Goal: Task Accomplishment & Management: Manage account settings

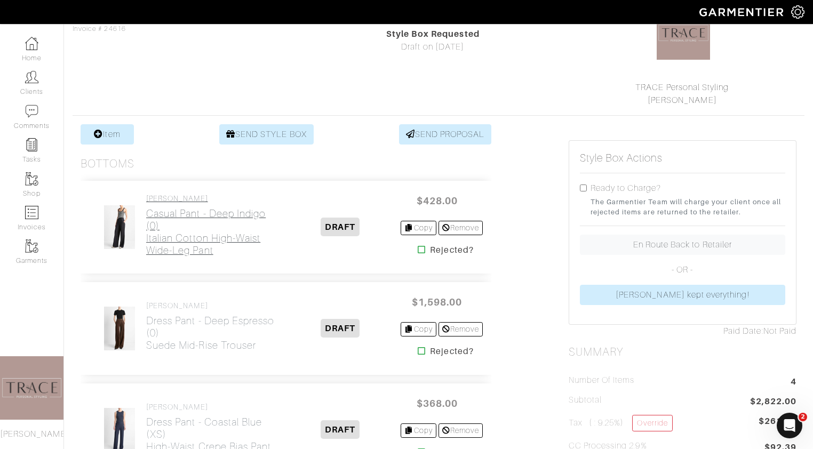
scroll to position [75, 0]
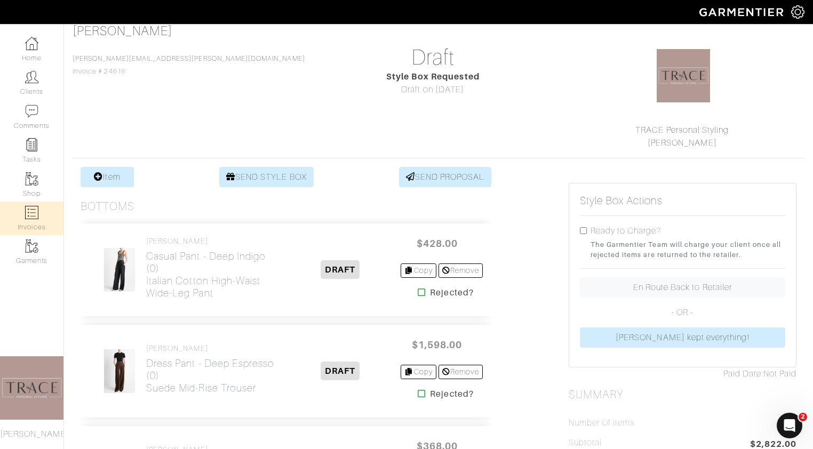
click at [38, 213] on link "Invoices" at bounding box center [31, 219] width 63 height 34
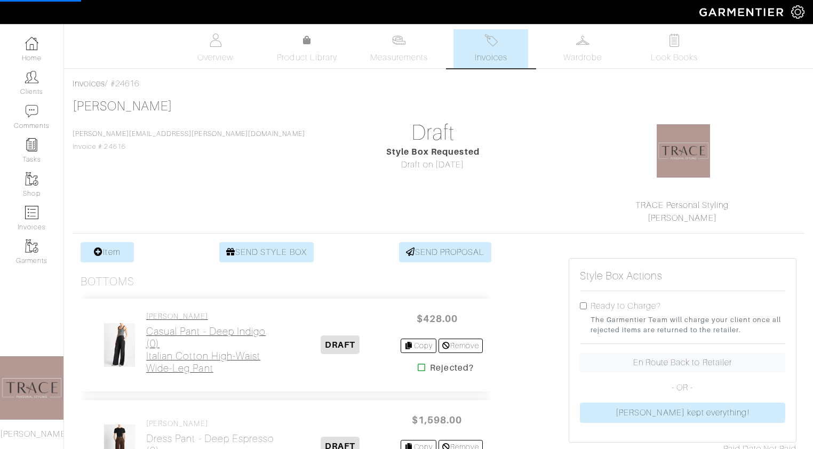
select select
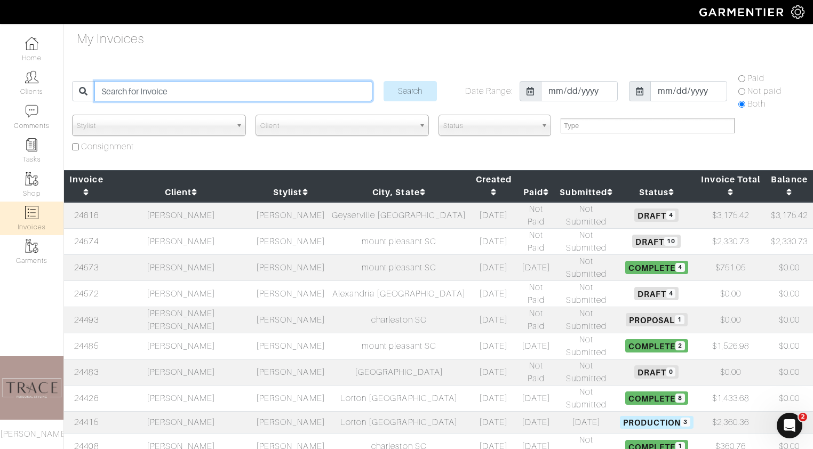
click at [133, 90] on input "search" at bounding box center [232, 91] width 277 height 20
click at [206, 202] on td "catherine Lacour" at bounding box center [181, 215] width 145 height 27
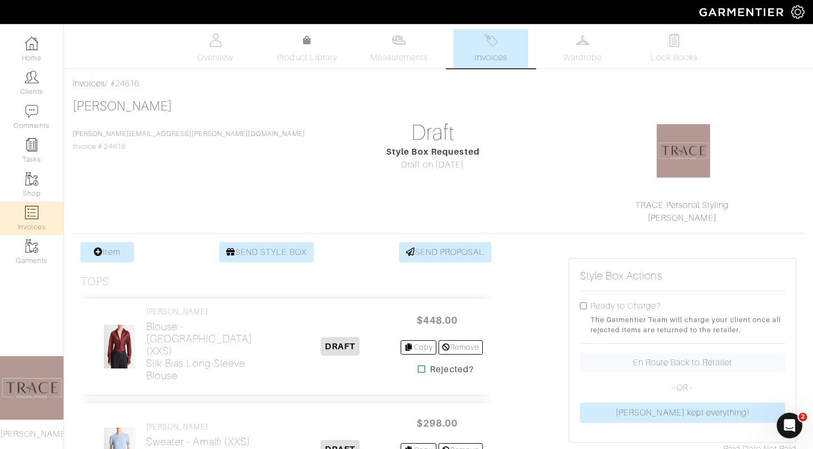
click at [22, 226] on link "Invoices" at bounding box center [31, 219] width 63 height 34
select select
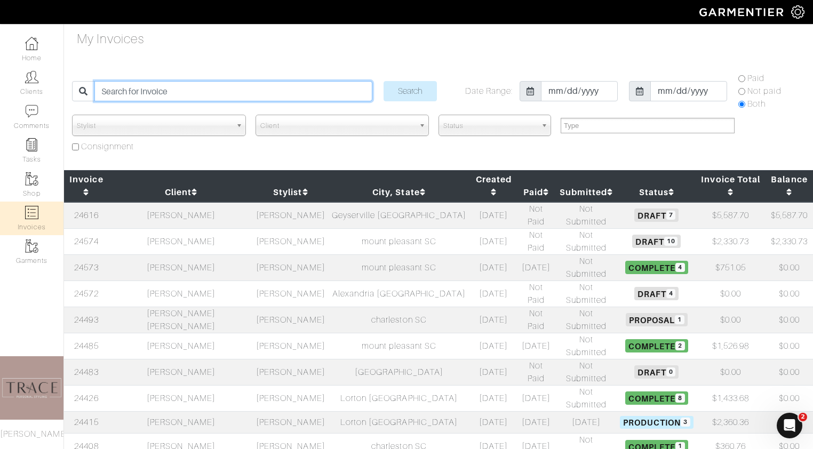
click at [206, 89] on input "search" at bounding box center [232, 91] width 277 height 20
type input "peggy"
click at [383, 81] on input "Search" at bounding box center [409, 91] width 53 height 20
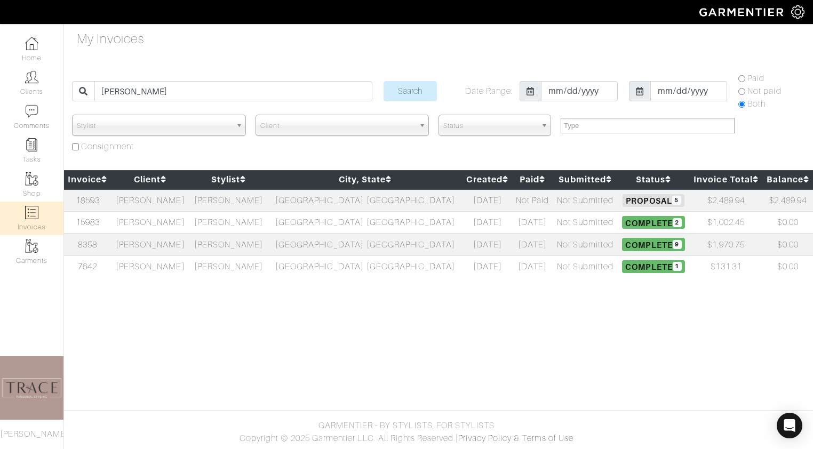
select select
click at [186, 201] on td "[PERSON_NAME]" at bounding box center [150, 200] width 78 height 22
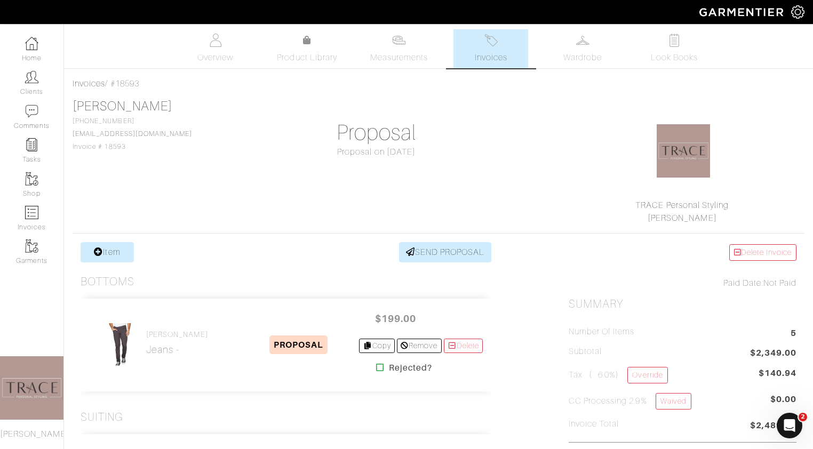
click at [484, 63] on span "Invoices" at bounding box center [491, 57] width 33 height 13
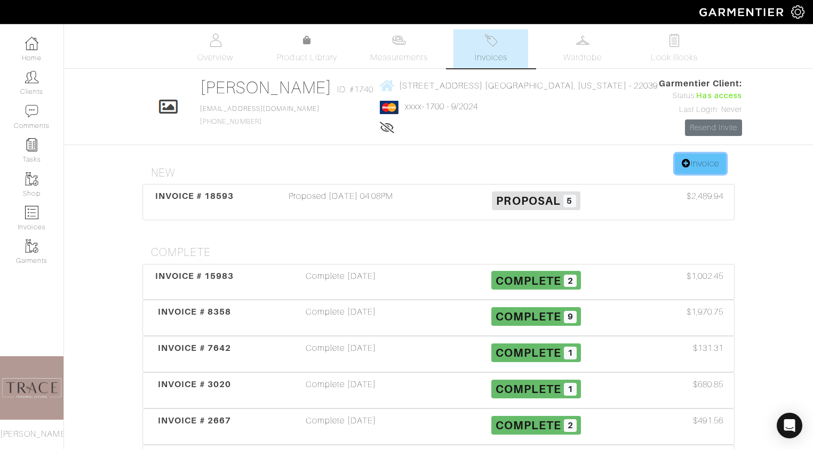
click at [695, 167] on link "Invoice" at bounding box center [700, 164] width 51 height 20
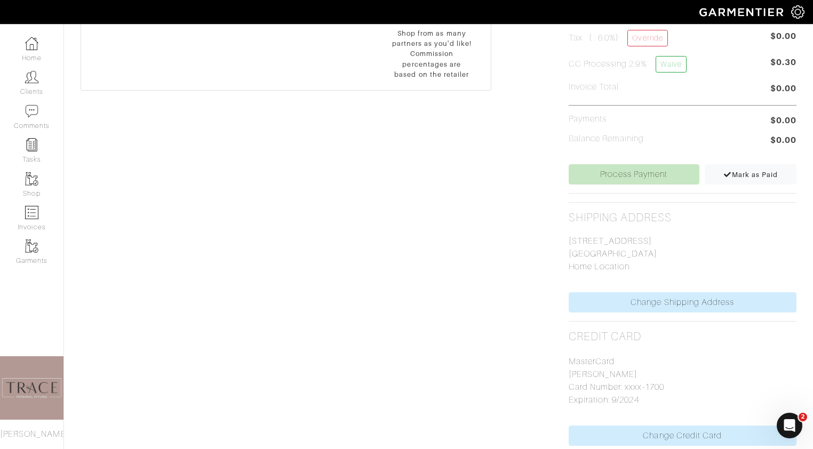
scroll to position [415, 0]
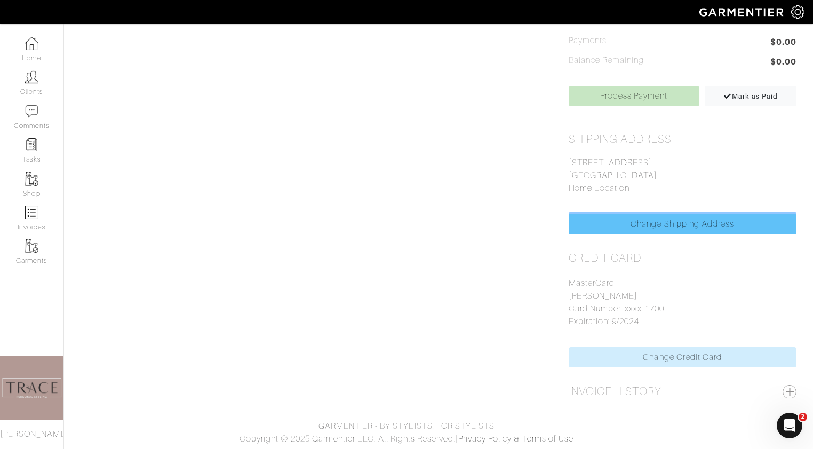
click at [719, 218] on link "Change Shipping Address" at bounding box center [682, 224] width 228 height 20
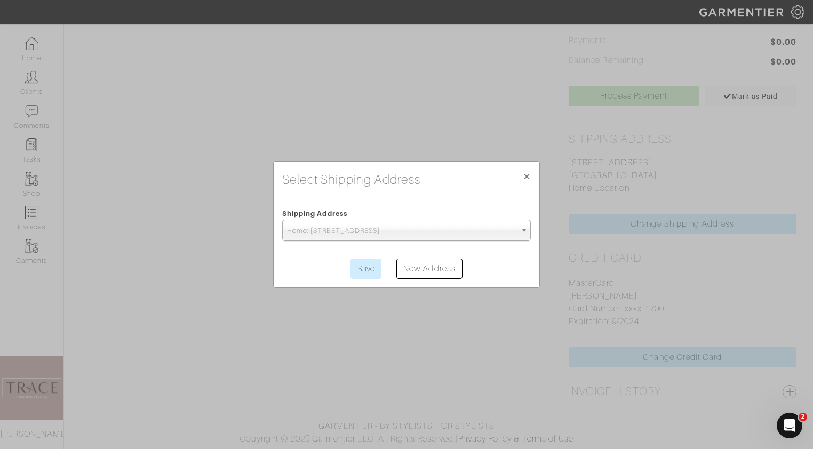
click at [461, 231] on span "Home: [STREET_ADDRESS]" at bounding box center [401, 230] width 229 height 21
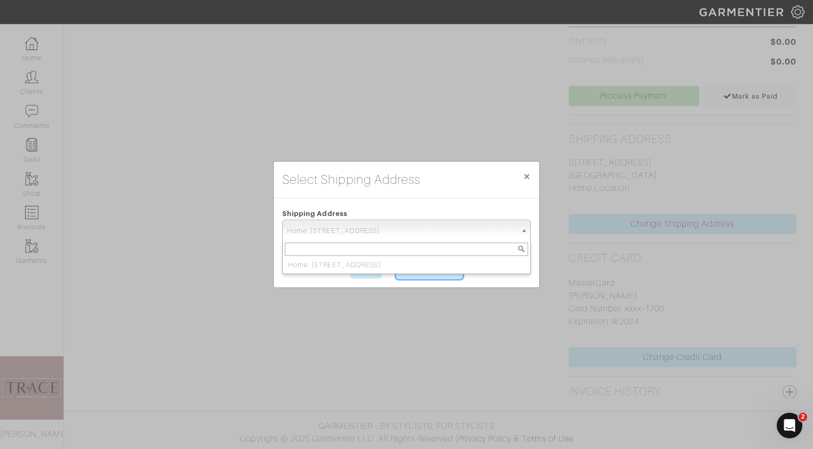
click at [448, 278] on link "New Address" at bounding box center [429, 269] width 66 height 20
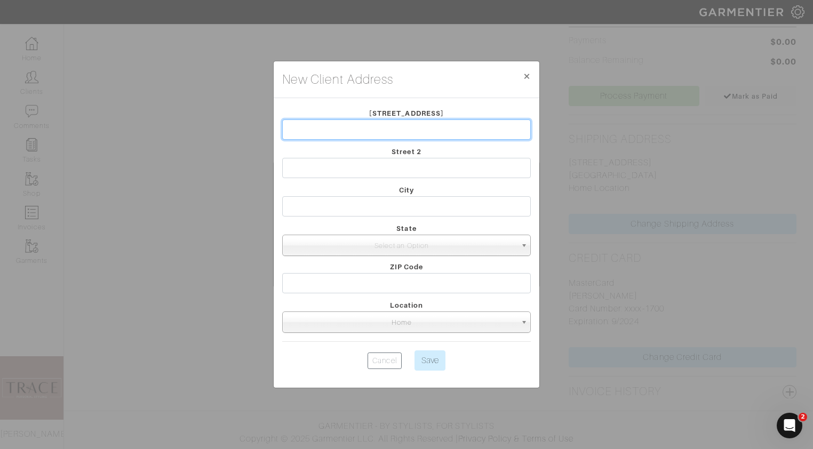
click at [444, 130] on input "text" at bounding box center [406, 129] width 248 height 20
click at [343, 132] on input "text" at bounding box center [406, 129] width 248 height 20
paste input "41975 briarberry Pl, Leesburg VA 20176"
type input "41975 briarberry Pl, Leesburg VA 20176"
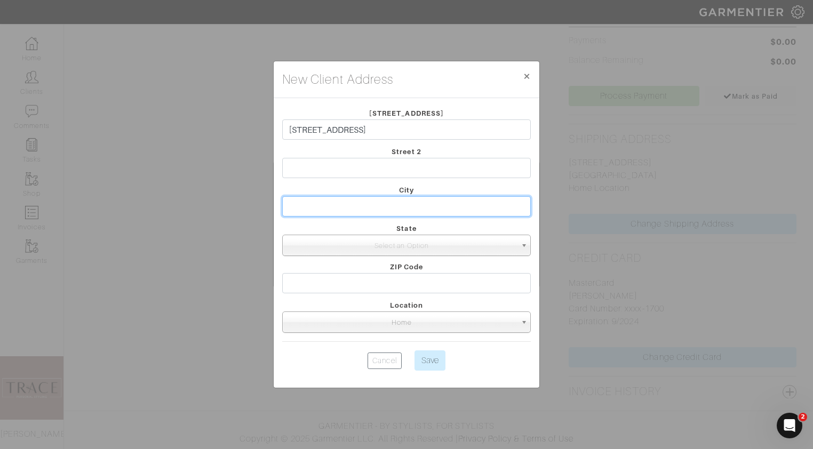
click at [418, 205] on input "text" at bounding box center [406, 206] width 248 height 20
type input "Leesburg"
click at [411, 246] on span "Select an Option" at bounding box center [401, 245] width 229 height 21
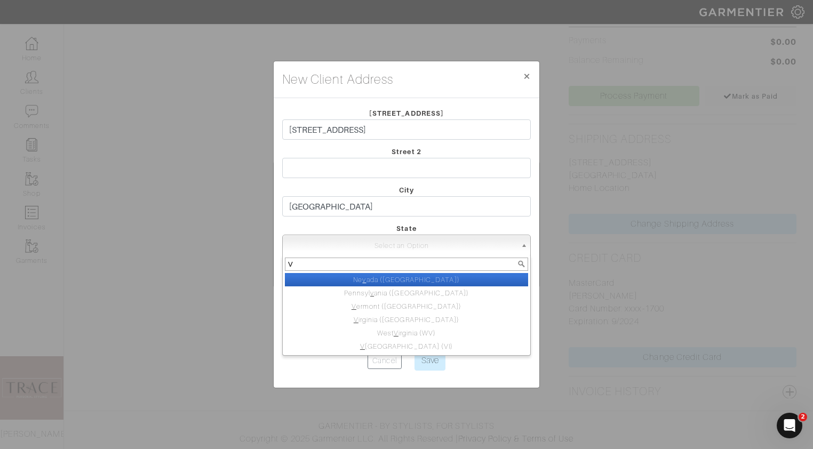
type input "VA"
select select "47"
type input "22039"
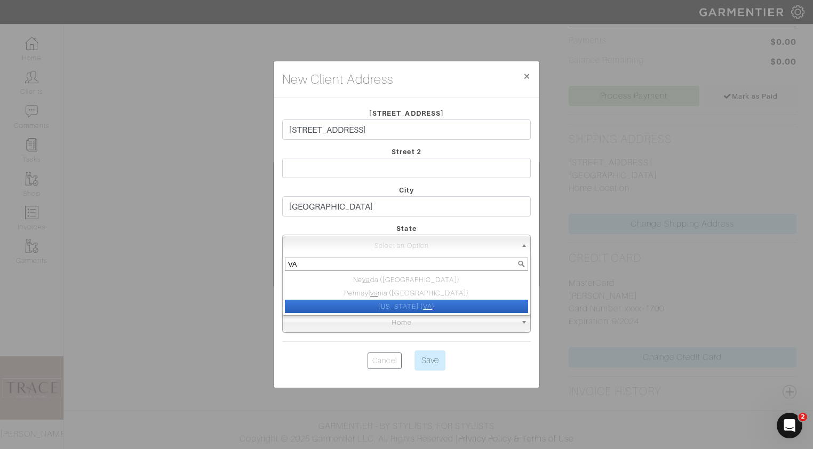
click at [408, 304] on li "Virginia ( VA )" at bounding box center [406, 306] width 243 height 13
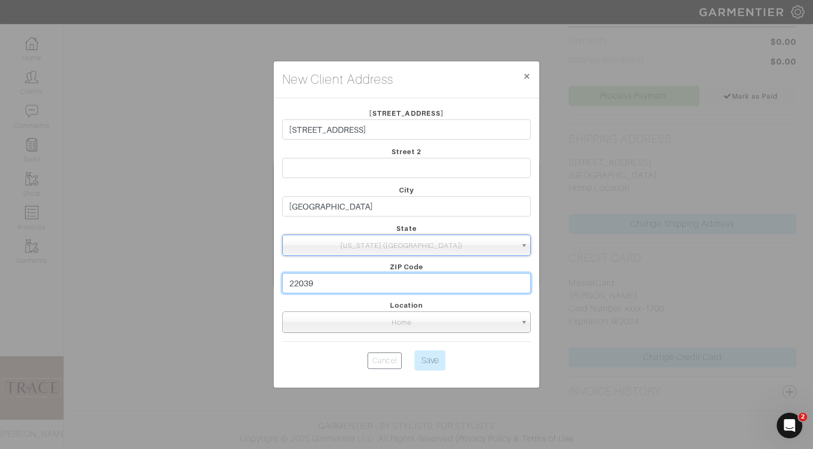
click at [407, 285] on input "22039" at bounding box center [406, 283] width 248 height 20
type input "20176"
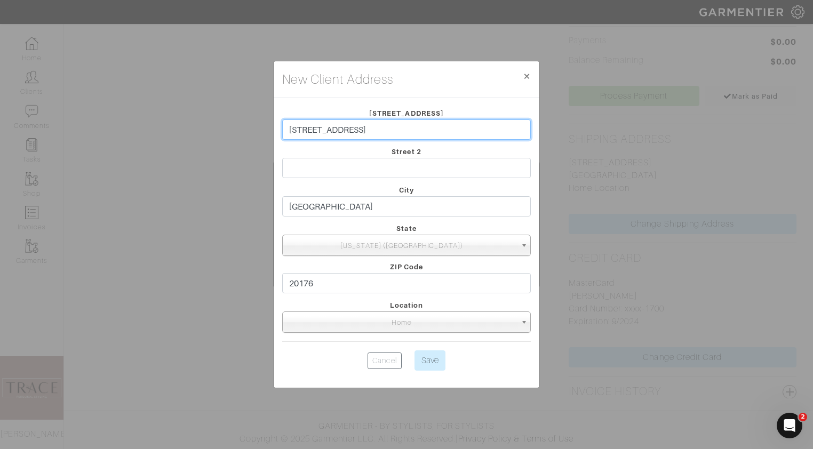
click at [453, 129] on input "41975 briarberry Pl, Leesburg VA 20176" at bounding box center [406, 129] width 248 height 20
type input "[STREET_ADDRESS]"
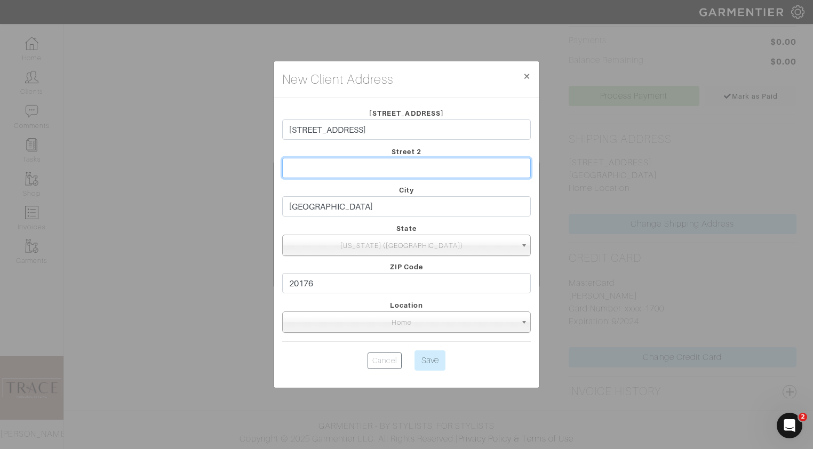
click at [479, 171] on input "text" at bounding box center [406, 168] width 248 height 20
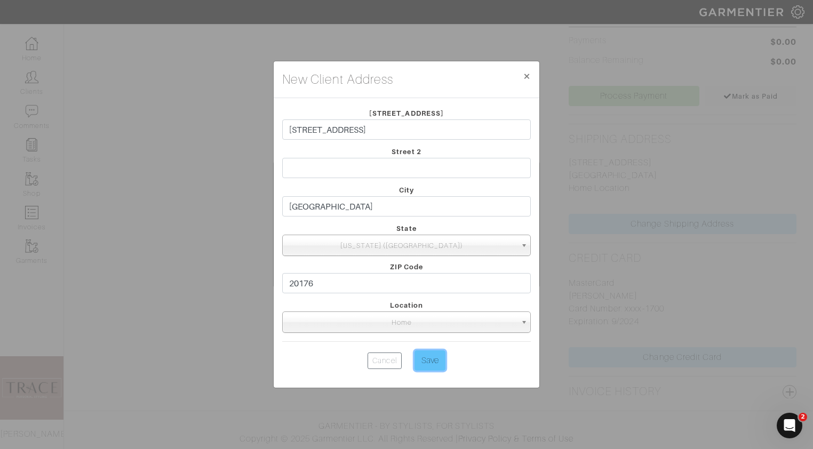
click at [439, 354] on input "Save" at bounding box center [429, 360] width 31 height 20
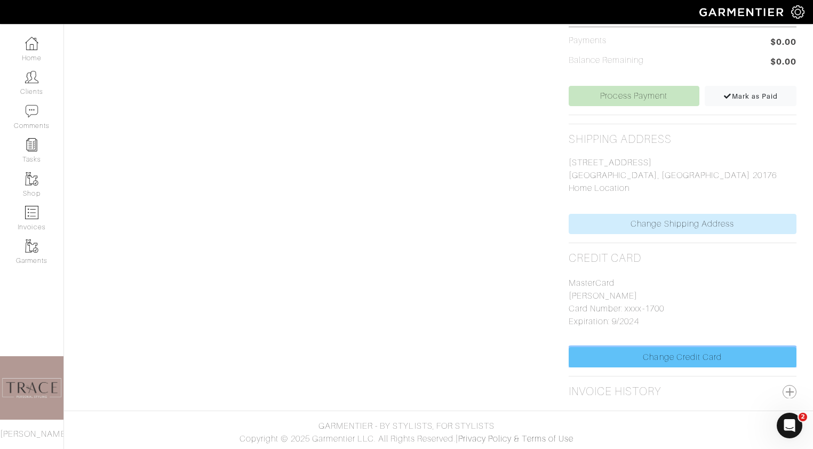
click at [688, 358] on link "Change Credit Card" at bounding box center [682, 357] width 228 height 20
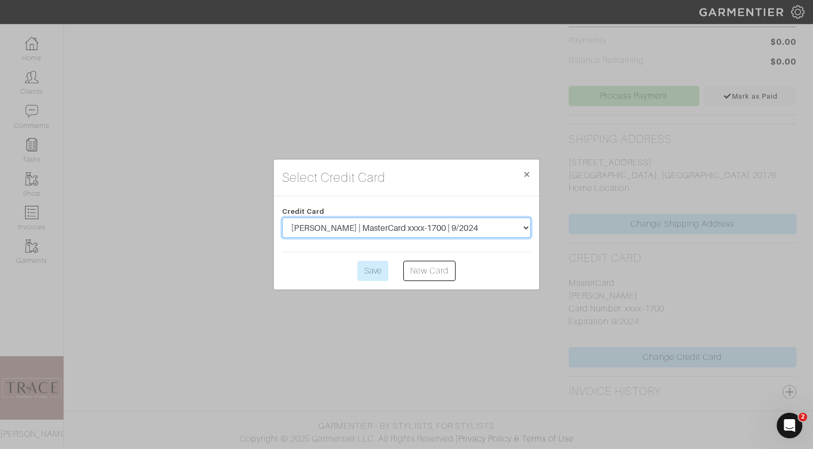
click at [503, 227] on select "Margaret Pisciotta | MasterCard xxxx-7651 | 2/2021 Don Pisciotta | MasterCard x…" at bounding box center [406, 228] width 248 height 20
select select "3737"
click at [282, 218] on select "Margaret Pisciotta | MasterCard xxxx-7651 | 2/2021 Don Pisciotta | MasterCard x…" at bounding box center [406, 228] width 248 height 20
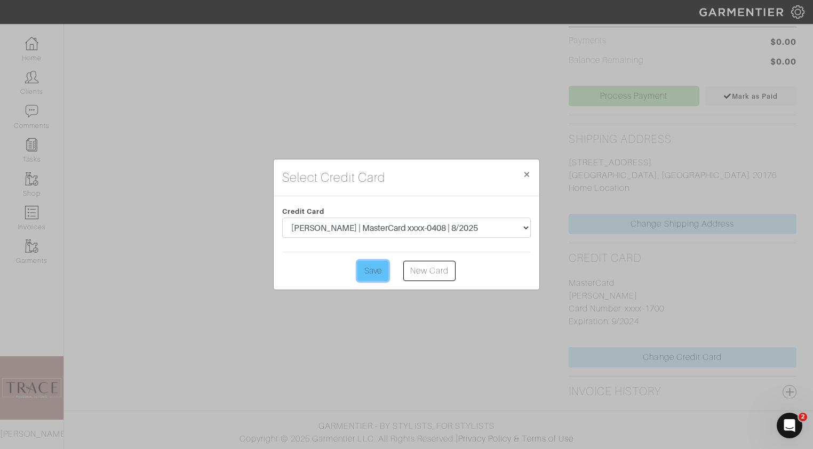
click at [371, 274] on input "Save" at bounding box center [372, 271] width 31 height 20
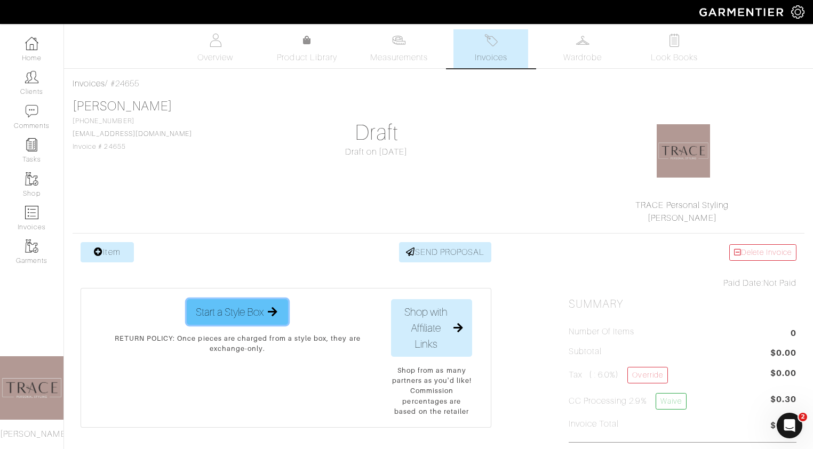
click at [275, 311] on icon "button" at bounding box center [272, 312] width 13 height 11
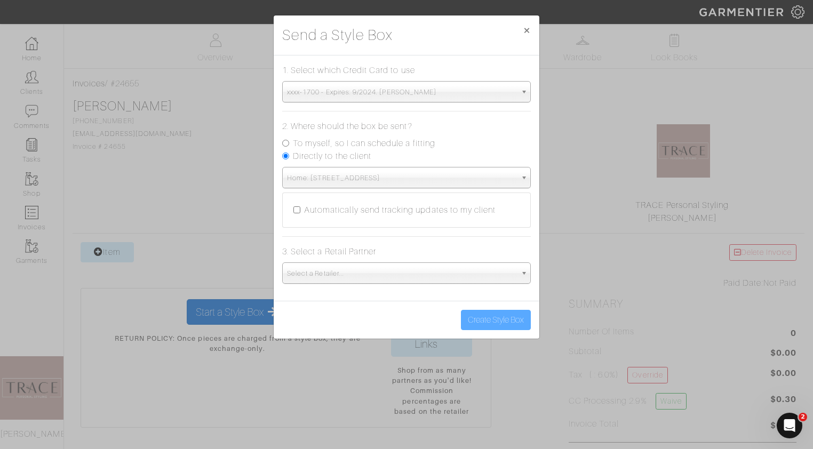
click at [430, 173] on span "Home: [STREET_ADDRESS]" at bounding box center [401, 177] width 229 height 21
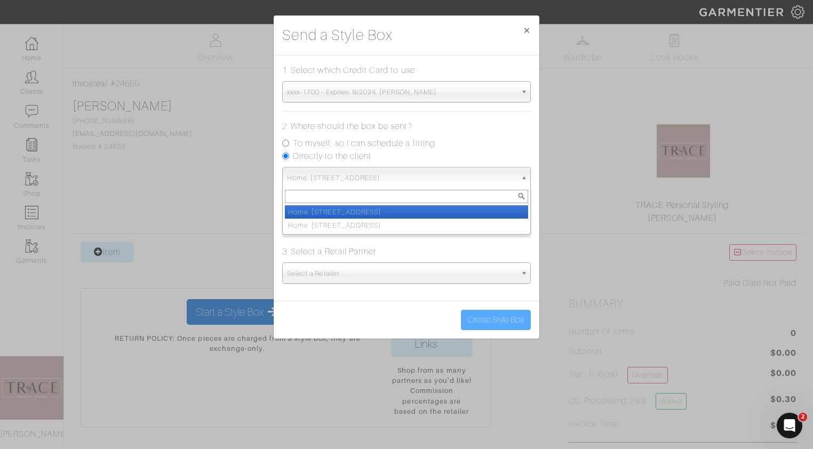
click at [423, 213] on li "Home: [STREET_ADDRESS]" at bounding box center [406, 211] width 243 height 13
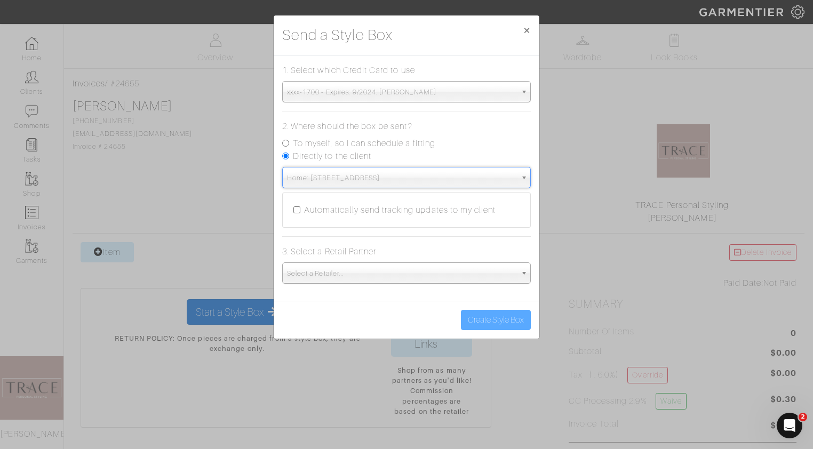
click at [426, 183] on span "Home: [STREET_ADDRESS]" at bounding box center [401, 177] width 229 height 21
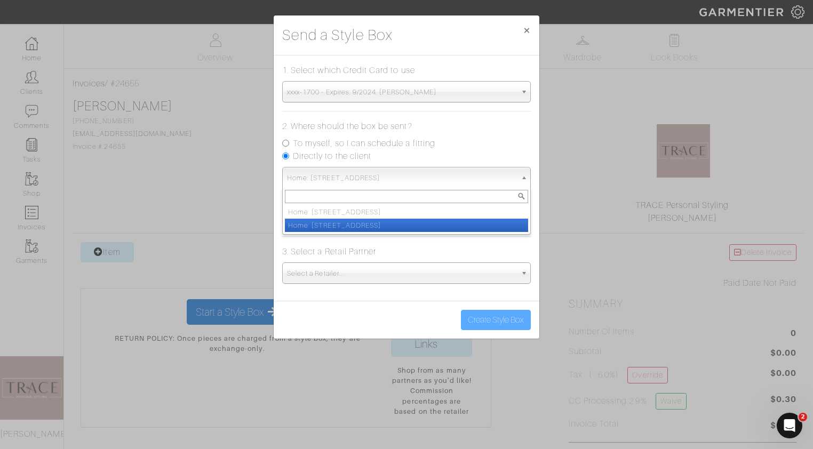
click at [423, 221] on li "Home: [STREET_ADDRESS]" at bounding box center [406, 225] width 243 height 13
select select "11721816"
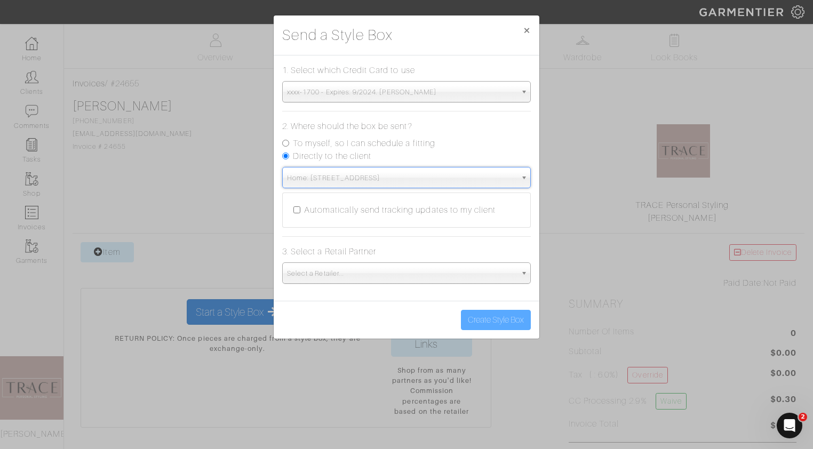
click at [331, 276] on span "Select a Retailer..." at bounding box center [401, 273] width 229 height 21
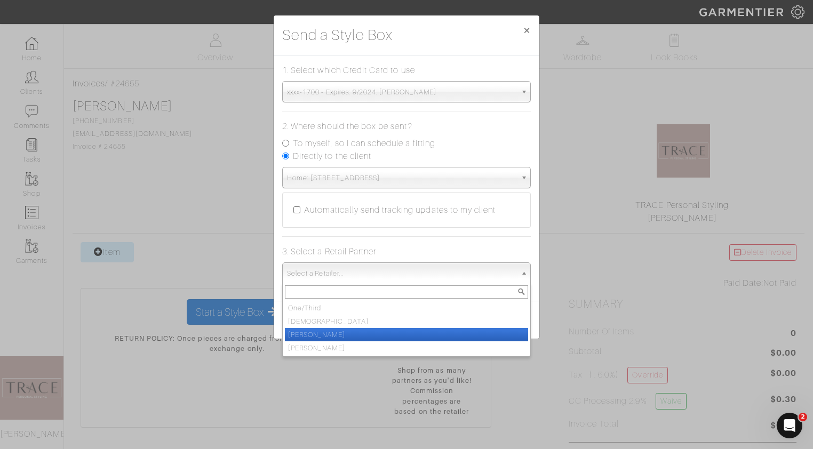
scroll to position [80, 0]
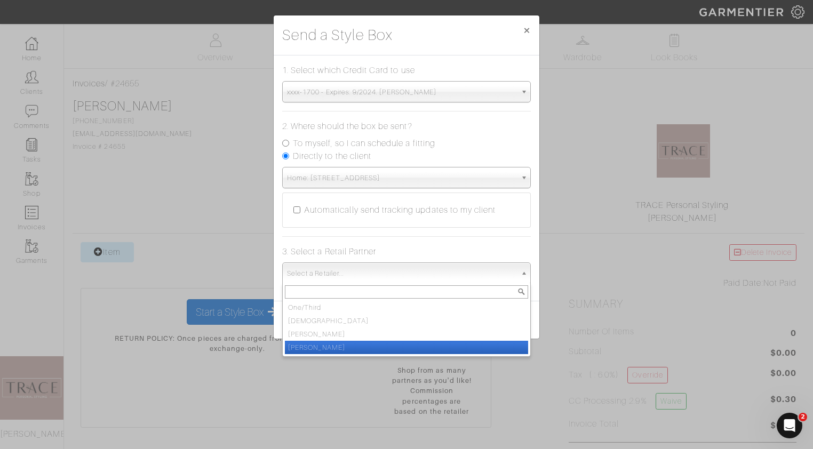
click at [321, 350] on li "Vince" at bounding box center [406, 347] width 243 height 13
select select "19"
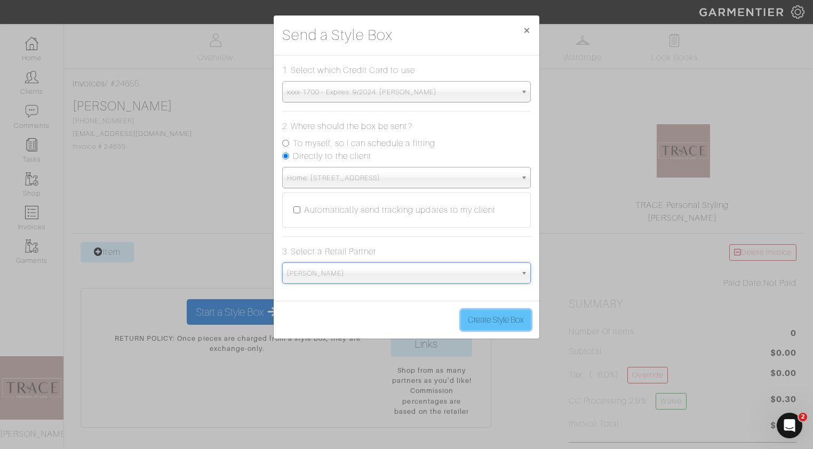
click at [489, 319] on button "Create Style Box" at bounding box center [496, 320] width 70 height 20
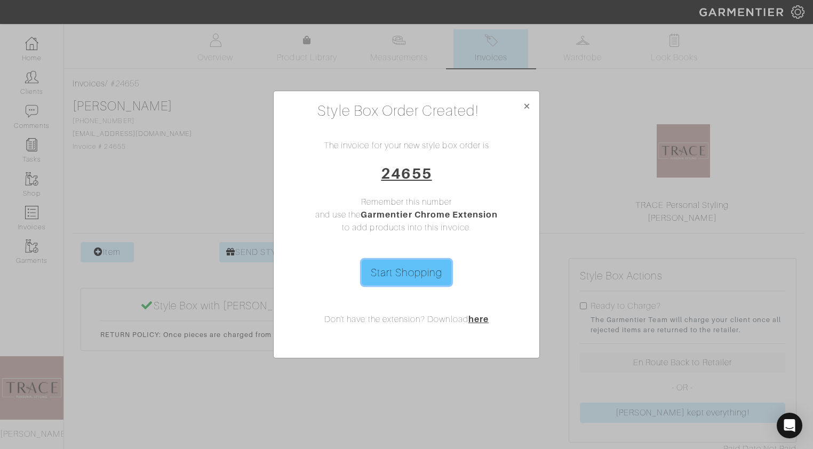
click at [432, 273] on link "Start Shopping" at bounding box center [407, 273] width 90 height 26
click at [523, 107] on span "×" at bounding box center [527, 106] width 8 height 14
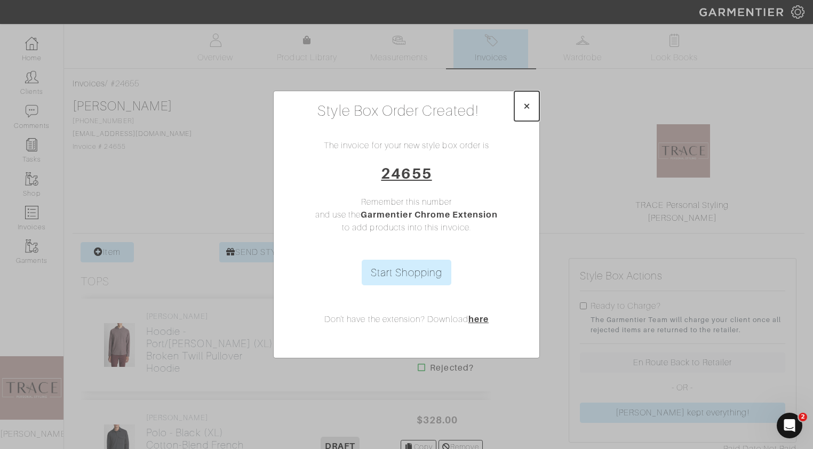
click at [530, 106] on span "×" at bounding box center [527, 106] width 8 height 14
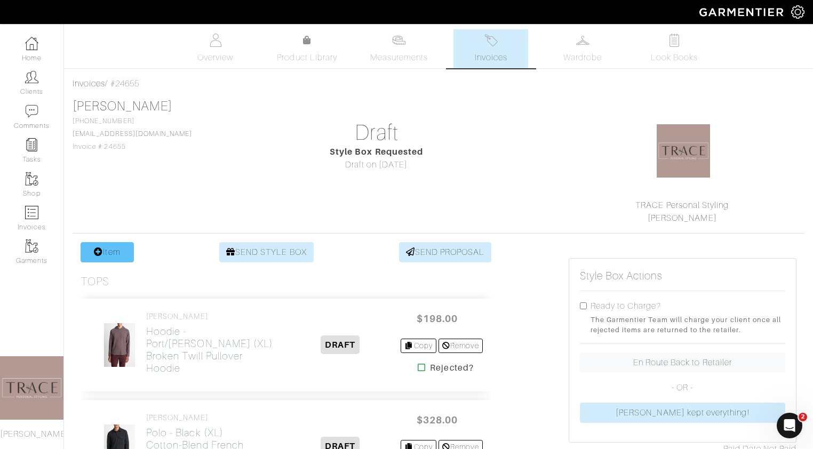
scroll to position [3, 0]
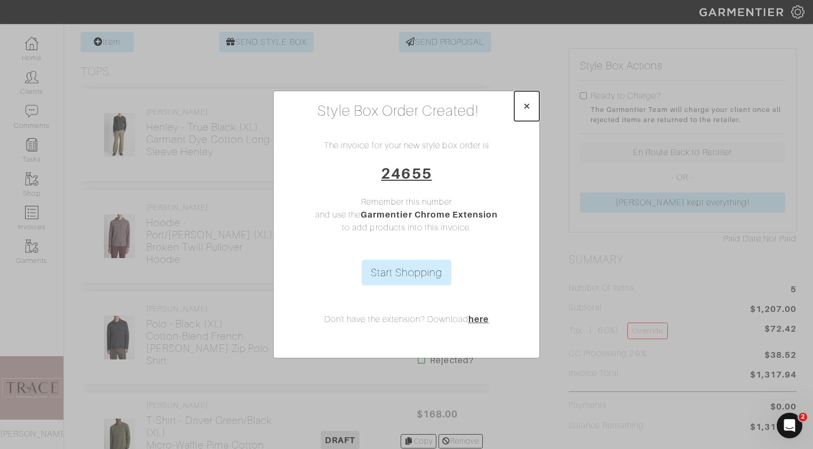
click at [527, 106] on span "×" at bounding box center [527, 106] width 8 height 14
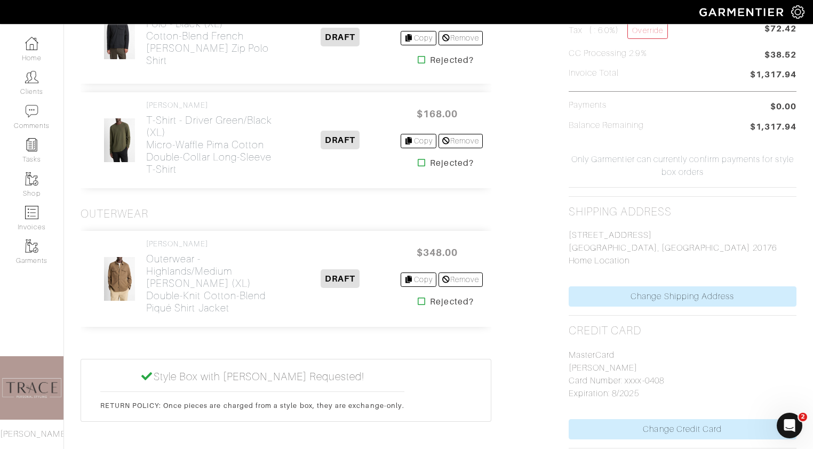
scroll to position [511, 0]
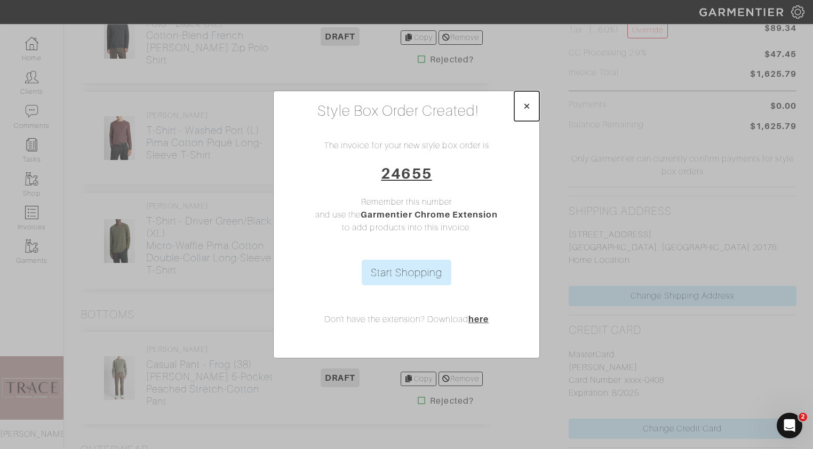
click at [531, 106] on button "×" at bounding box center [526, 106] width 25 height 30
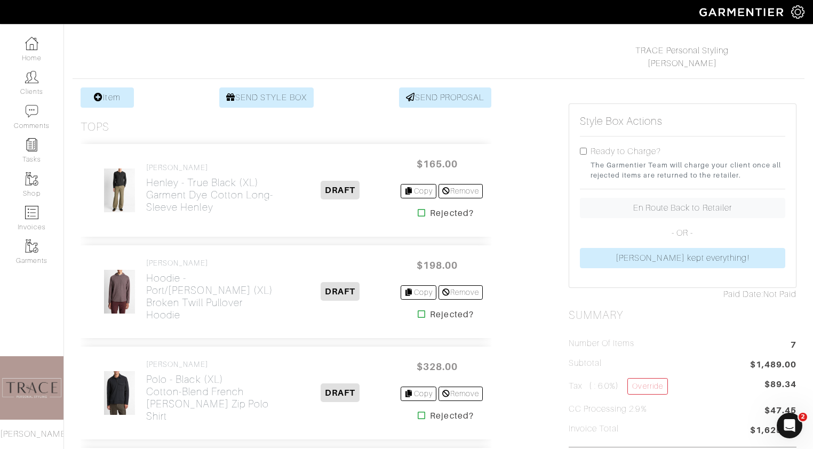
scroll to position [154, 0]
click at [284, 95] on link "SEND STYLE BOX" at bounding box center [266, 99] width 94 height 20
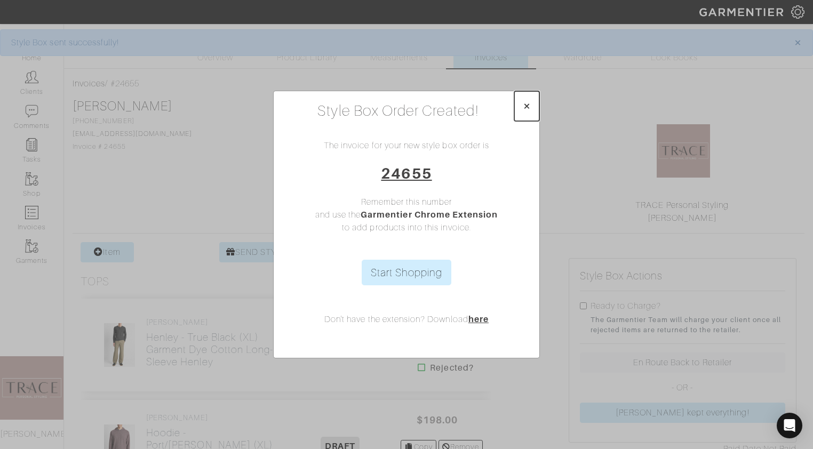
click at [525, 106] on span "×" at bounding box center [527, 106] width 8 height 14
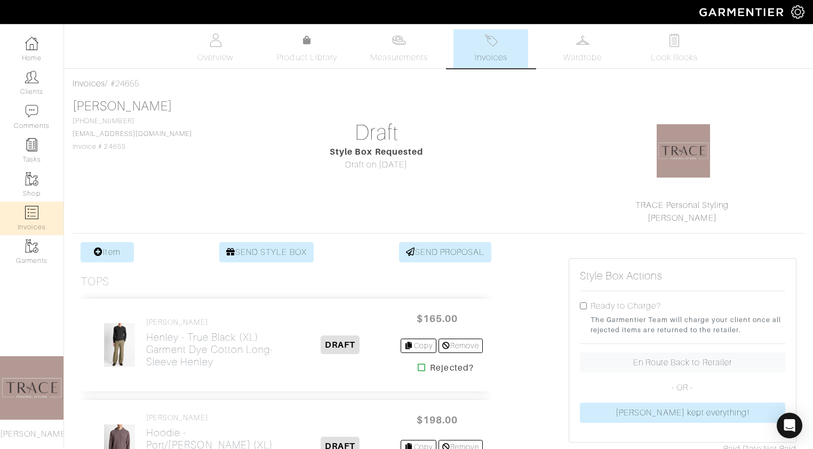
click at [41, 217] on link "Invoices" at bounding box center [31, 219] width 63 height 34
select select
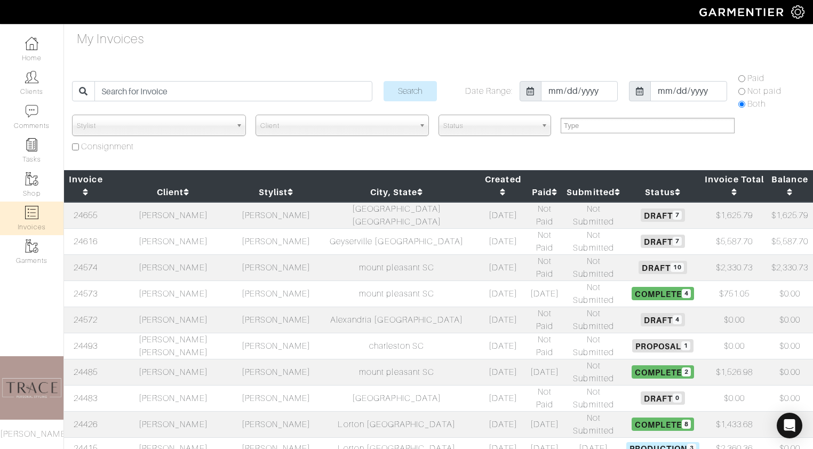
click at [200, 228] on td "[PERSON_NAME]" at bounding box center [173, 241] width 131 height 26
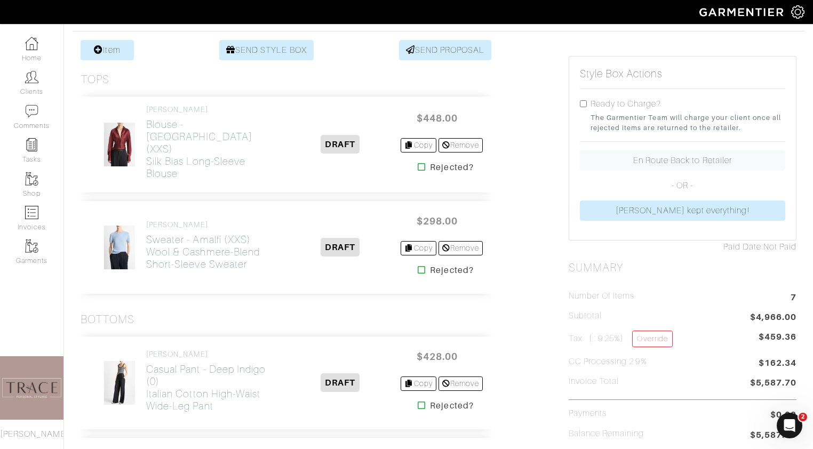
scroll to position [204, 0]
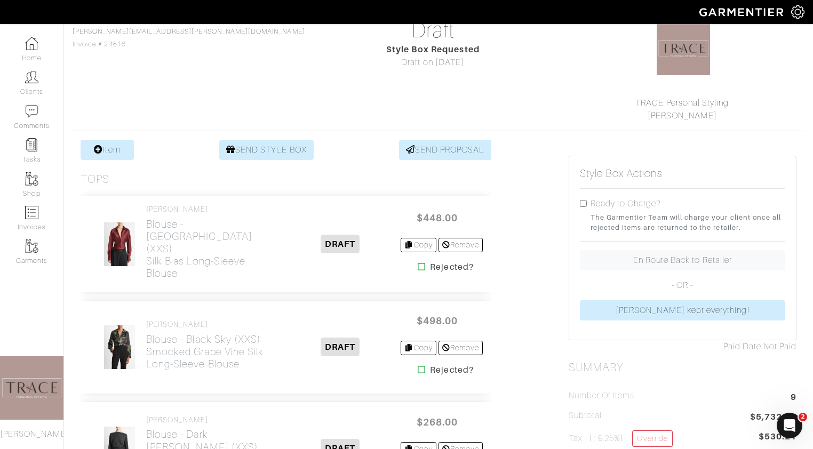
scroll to position [1, 0]
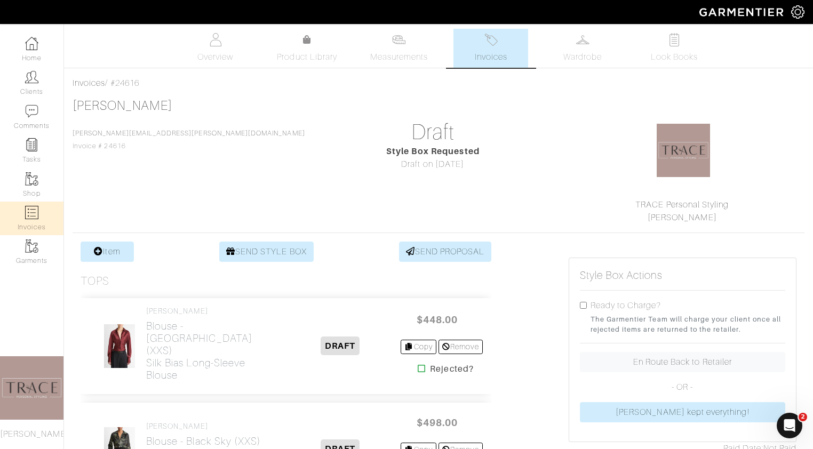
click at [41, 213] on link "Invoices" at bounding box center [31, 219] width 63 height 34
select select
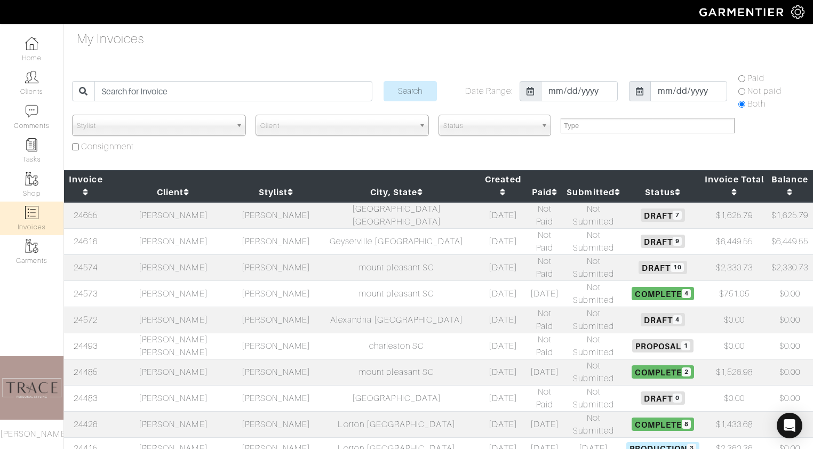
click at [185, 202] on td "[PERSON_NAME]" at bounding box center [173, 215] width 131 height 27
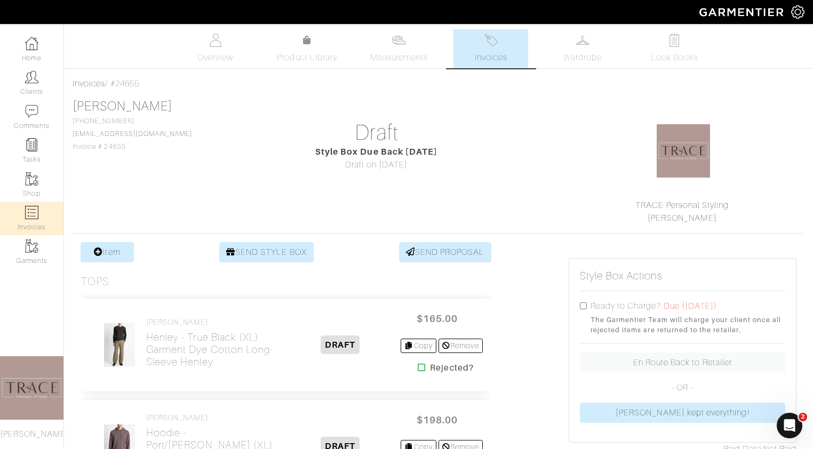
click at [30, 215] on img at bounding box center [31, 212] width 13 height 13
select select
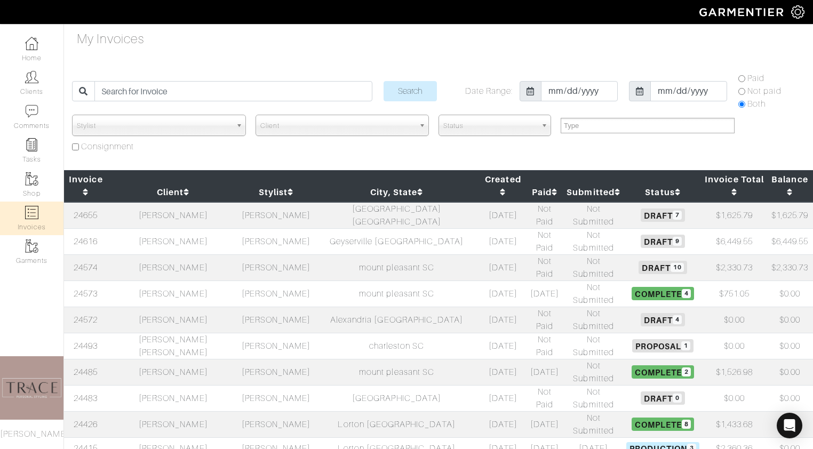
click at [187, 228] on td "[PERSON_NAME]" at bounding box center [173, 241] width 131 height 26
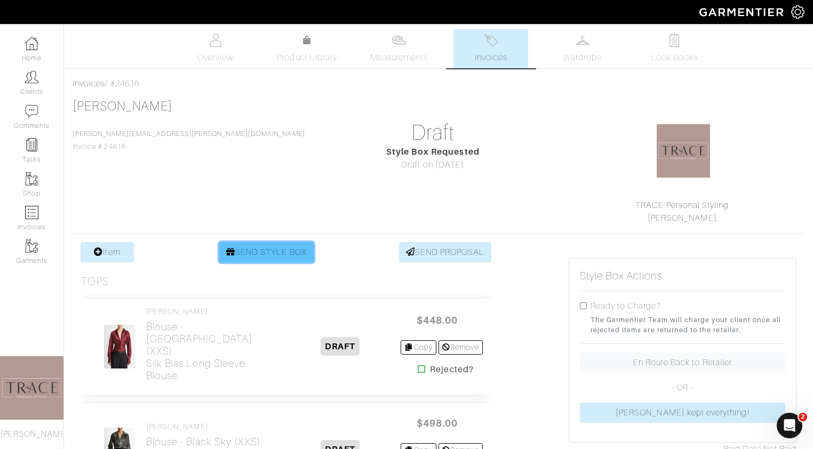
click at [278, 251] on link "SEND STYLE BOX" at bounding box center [266, 252] width 94 height 20
